Goal: Task Accomplishment & Management: Use online tool/utility

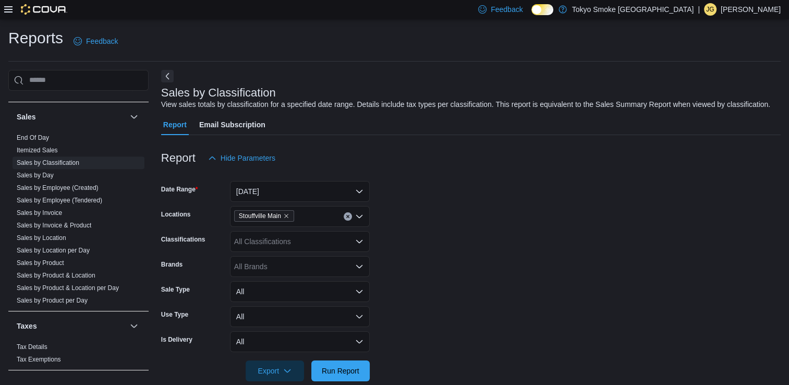
click at [326, 93] on div "Sales by Classification View sales totals by classification for a specified dat…" at bounding box center [468, 98] width 614 height 23
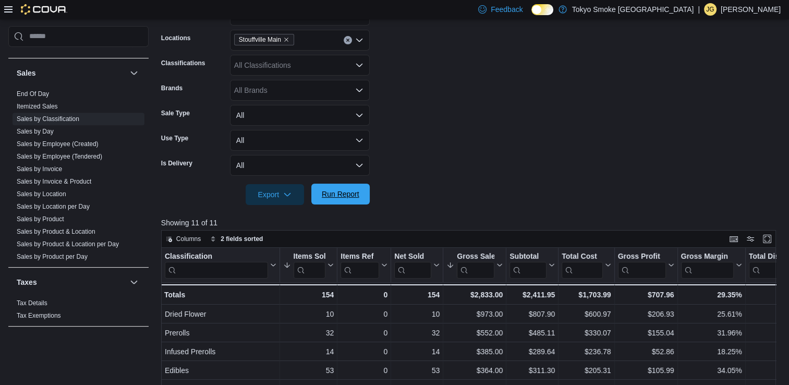
scroll to position [181, 0]
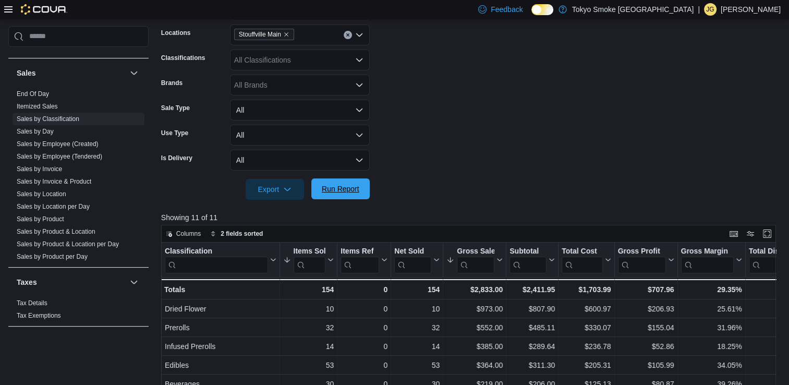
click at [348, 195] on span "Run Report" at bounding box center [340, 188] width 46 height 21
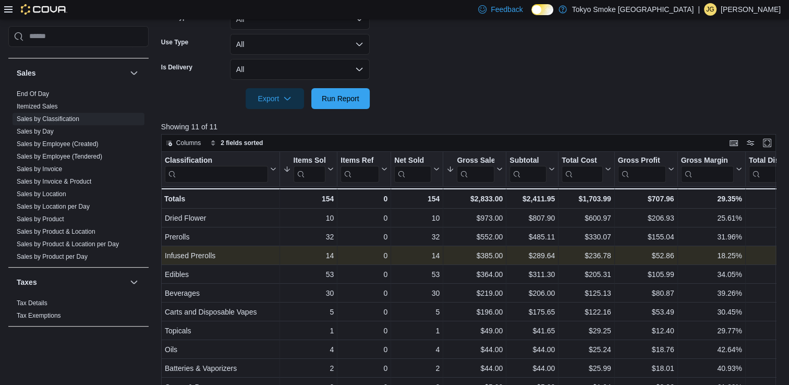
scroll to position [279, 0]
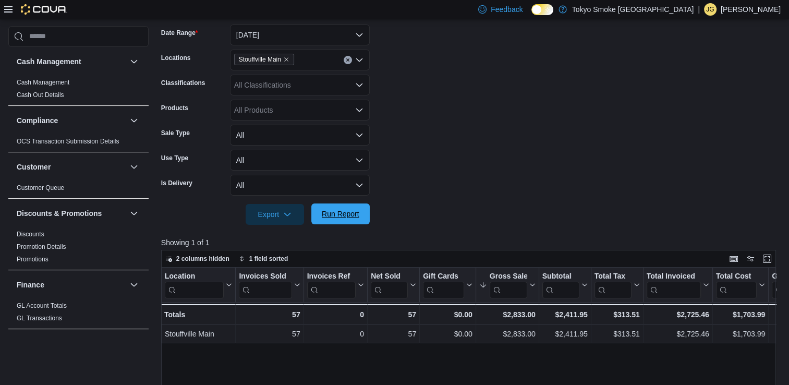
scroll to position [619, 0]
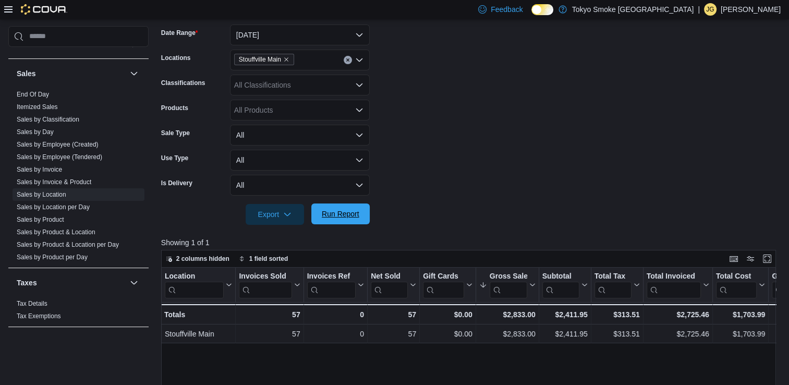
click at [346, 210] on span "Run Report" at bounding box center [341, 214] width 38 height 10
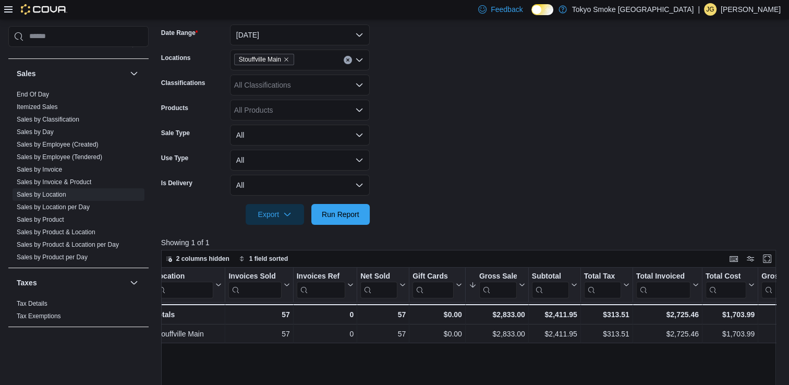
scroll to position [0, 0]
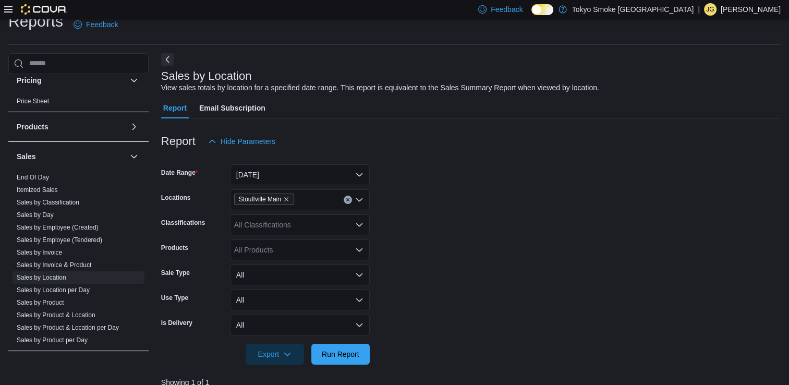
scroll to position [564, 0]
click at [52, 250] on link "Sales by Invoice" at bounding box center [39, 251] width 45 height 7
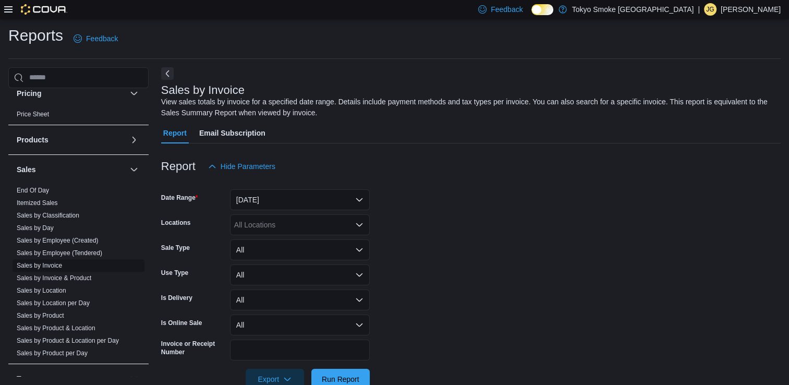
scroll to position [28, 0]
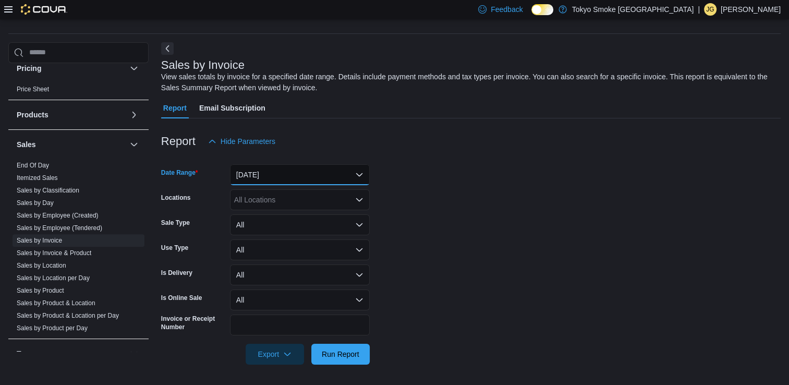
click at [265, 166] on button "Yesterday" at bounding box center [300, 174] width 140 height 21
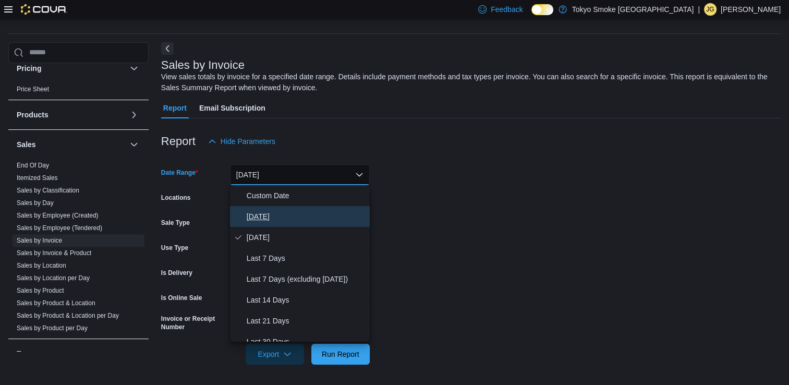
click at [280, 218] on span "[DATE]" at bounding box center [306, 216] width 119 height 13
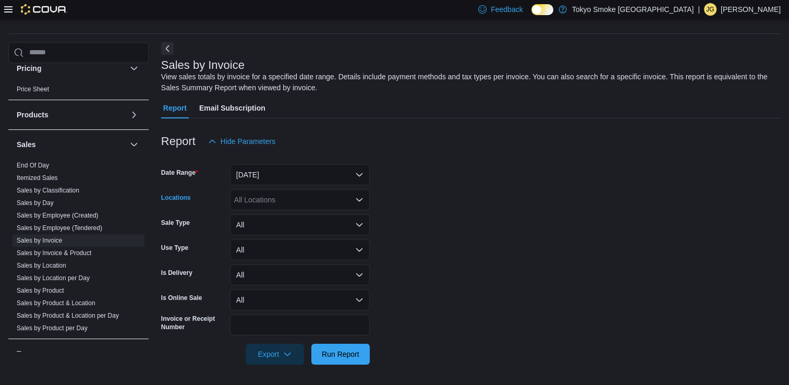
click at [299, 205] on div "All Locations" at bounding box center [300, 199] width 140 height 21
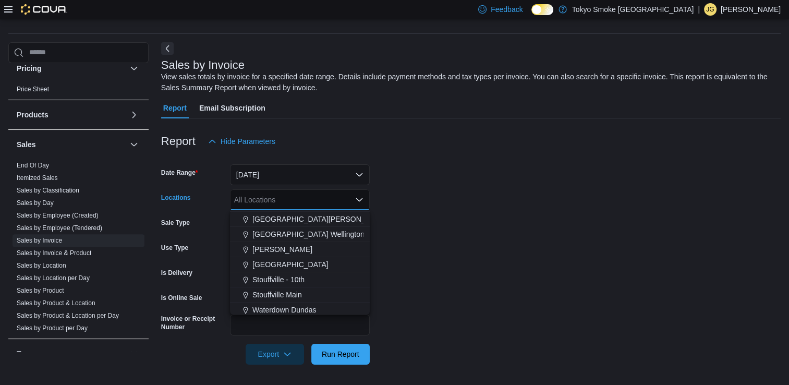
scroll to position [164, 0]
click at [279, 295] on span "Stouffville Main" at bounding box center [277, 295] width 50 height 10
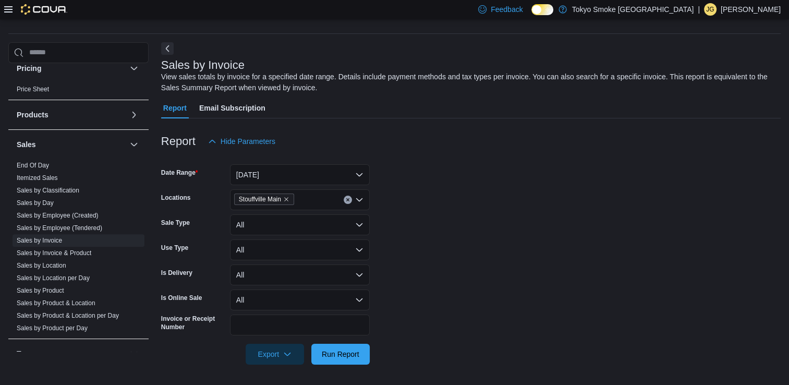
click at [418, 294] on form "Date Range Today Locations Stouffville Main Sale Type All Use Type All Is Deliv…" at bounding box center [470, 258] width 619 height 213
click at [336, 354] on span "Run Report" at bounding box center [341, 353] width 38 height 10
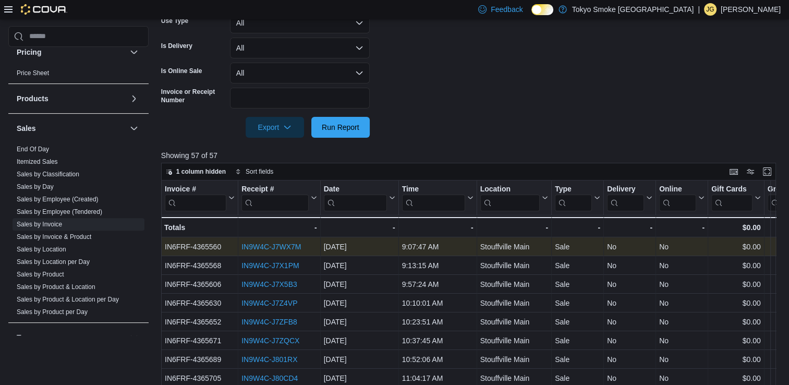
scroll to position [252, 0]
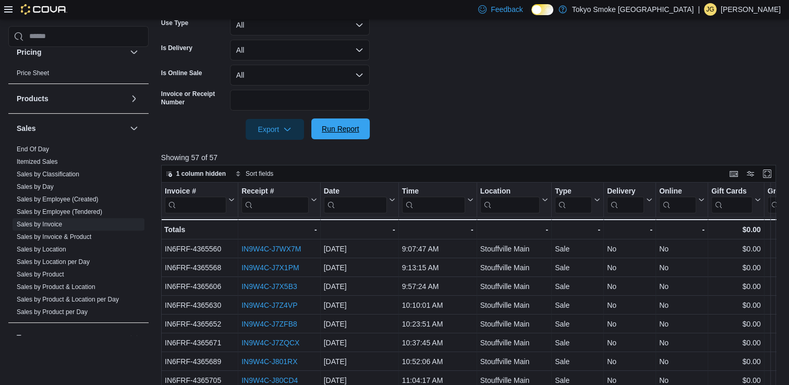
click at [337, 134] on span "Run Report" at bounding box center [340, 128] width 46 height 21
click at [278, 130] on span "Export" at bounding box center [275, 128] width 46 height 21
click at [277, 151] on span "Export to Excel" at bounding box center [276, 150] width 47 height 8
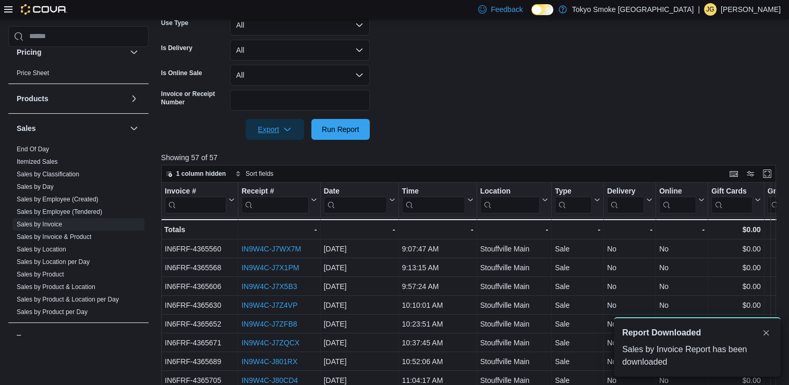
scroll to position [0, 0]
